Goal: Entertainment & Leisure: Consume media (video, audio)

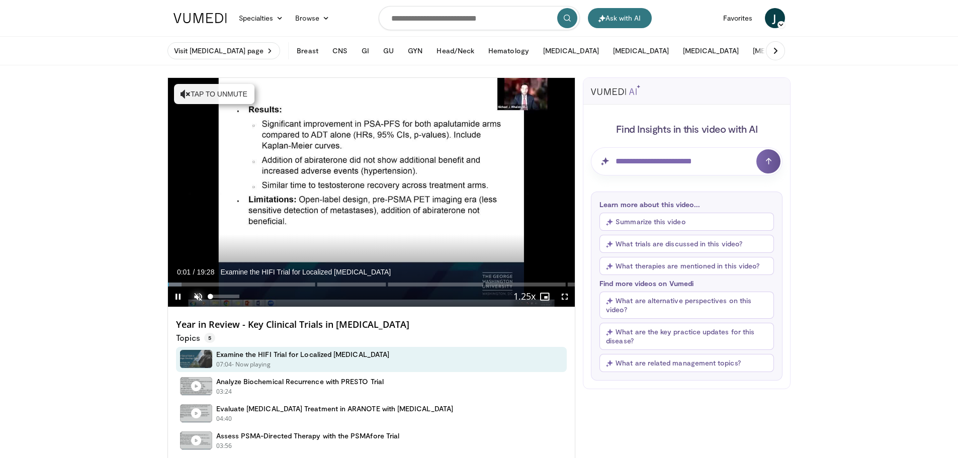
click at [203, 295] on span "Video Player" at bounding box center [198, 297] width 20 height 20
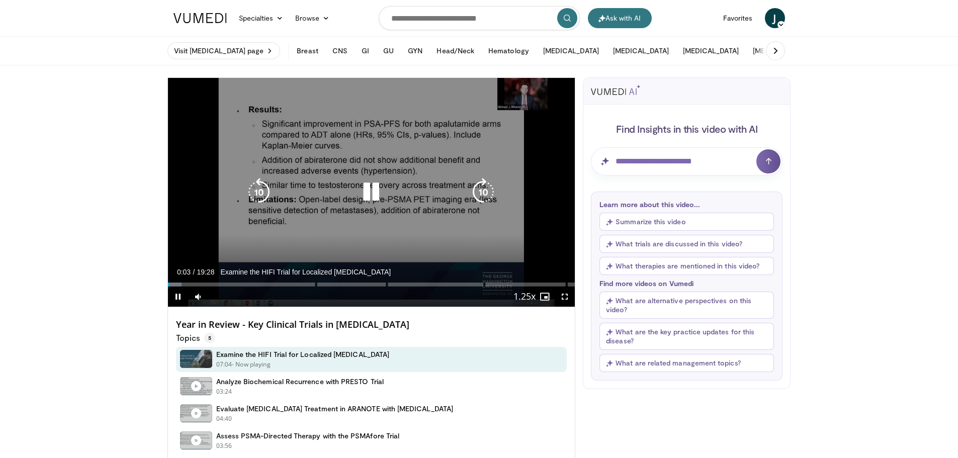
click at [485, 194] on icon "Video Player" at bounding box center [483, 192] width 28 height 28
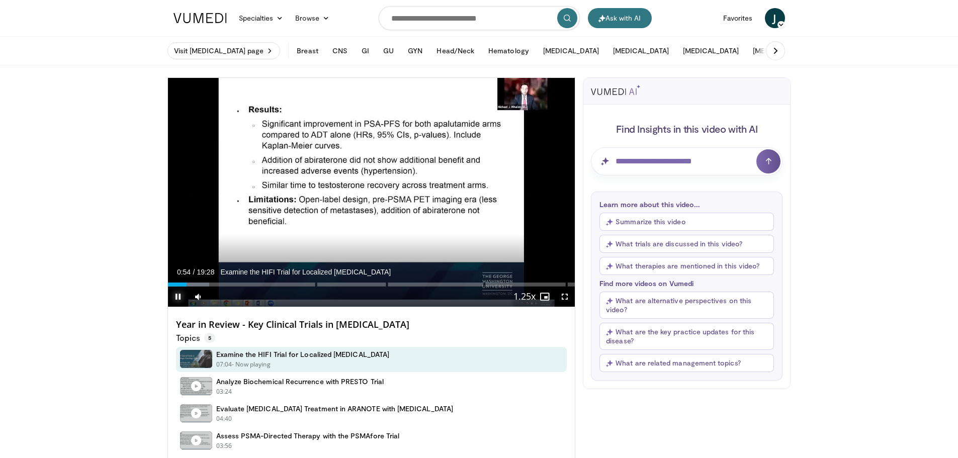
click at [179, 294] on span "Video Player" at bounding box center [178, 297] width 20 height 20
drag, startPoint x: 72, startPoint y: 151, endPoint x: 62, endPoint y: 96, distance: 56.2
